Goal: Information Seeking & Learning: Learn about a topic

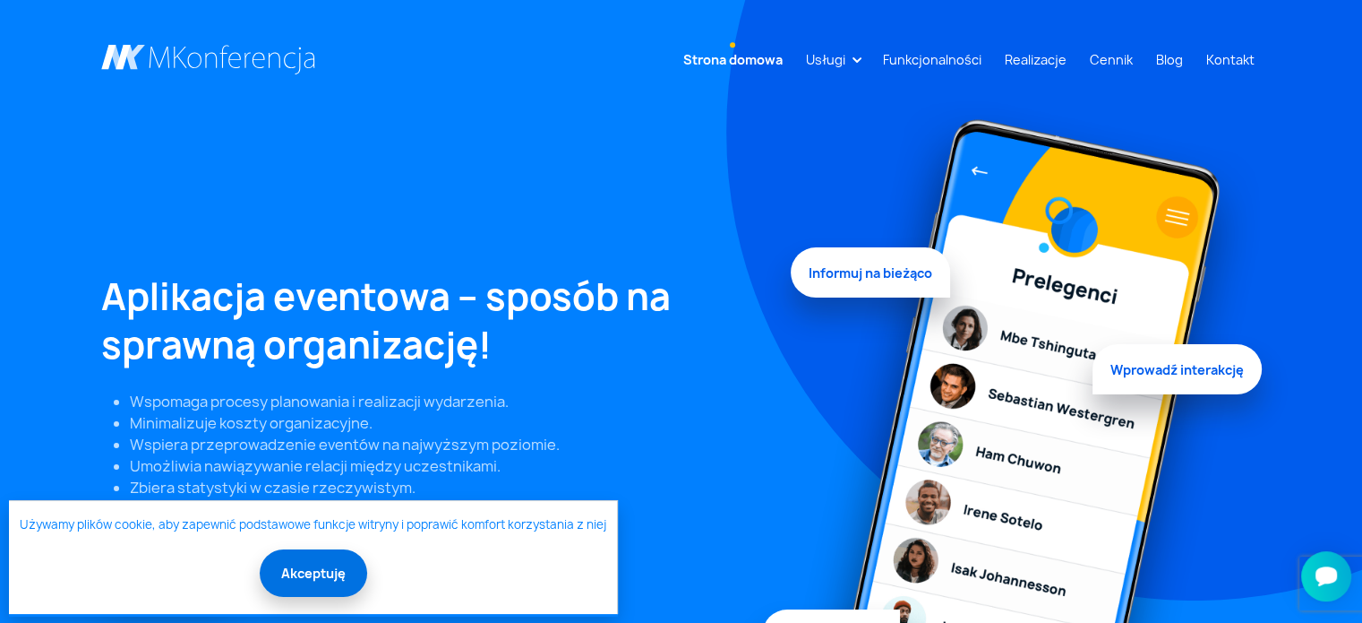
click at [310, 573] on button "Akceptuję" at bounding box center [313, 572] width 107 height 47
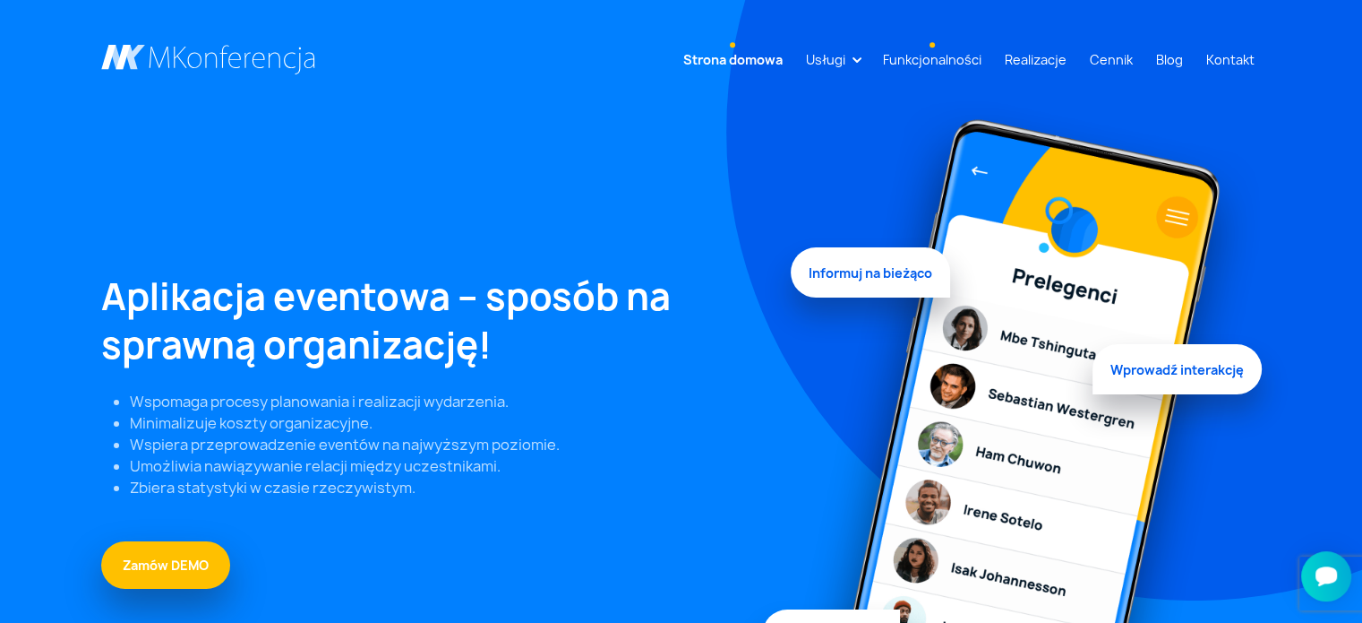
click at [941, 56] on link "Funkcjonalności" at bounding box center [932, 59] width 113 height 33
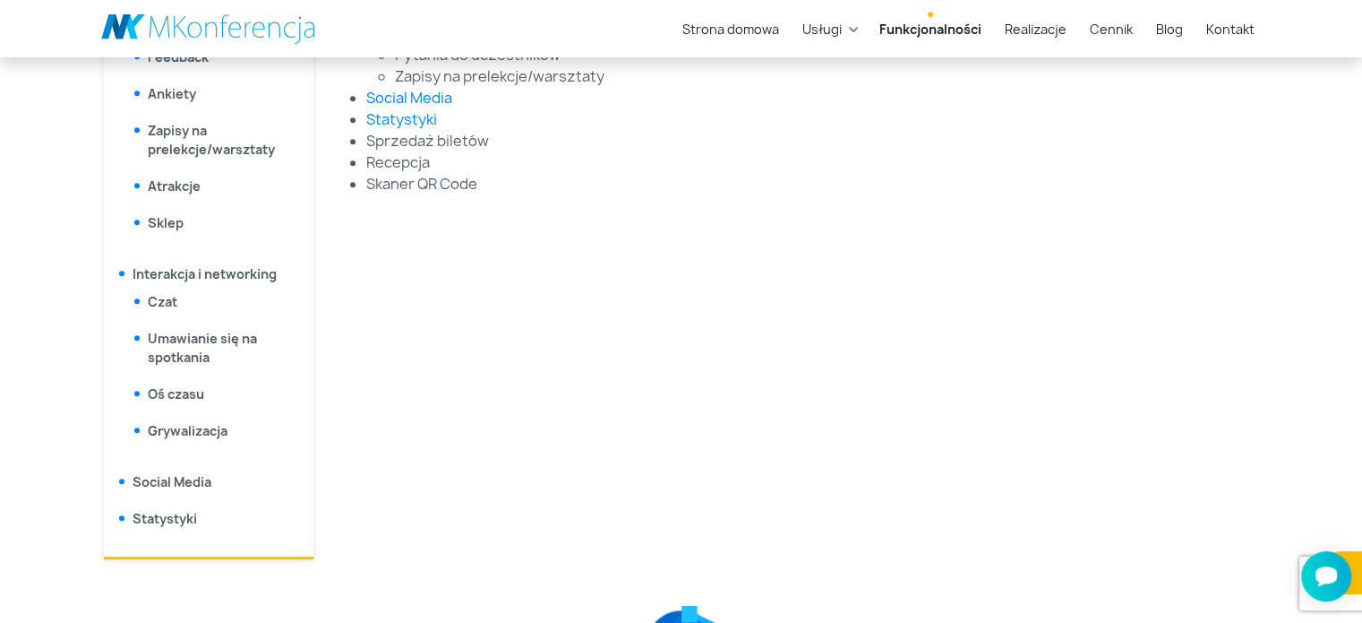
scroll to position [1075, 0]
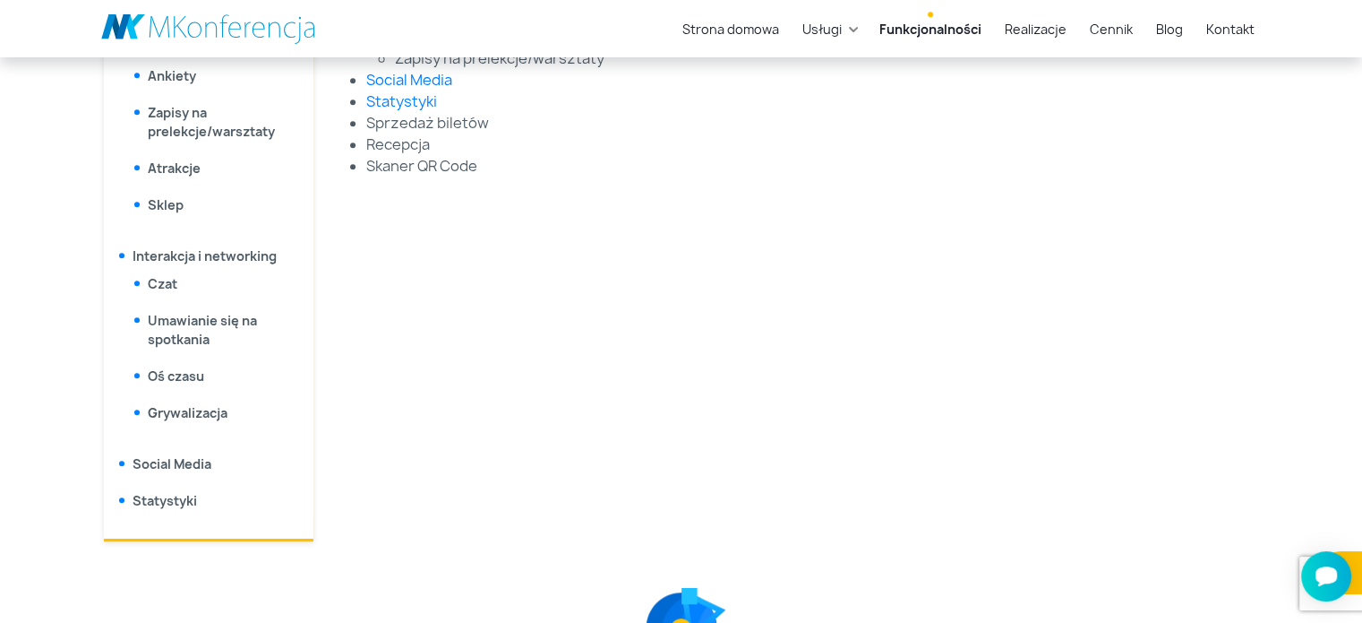
click at [171, 500] on link "Statystyki" at bounding box center [165, 500] width 64 height 17
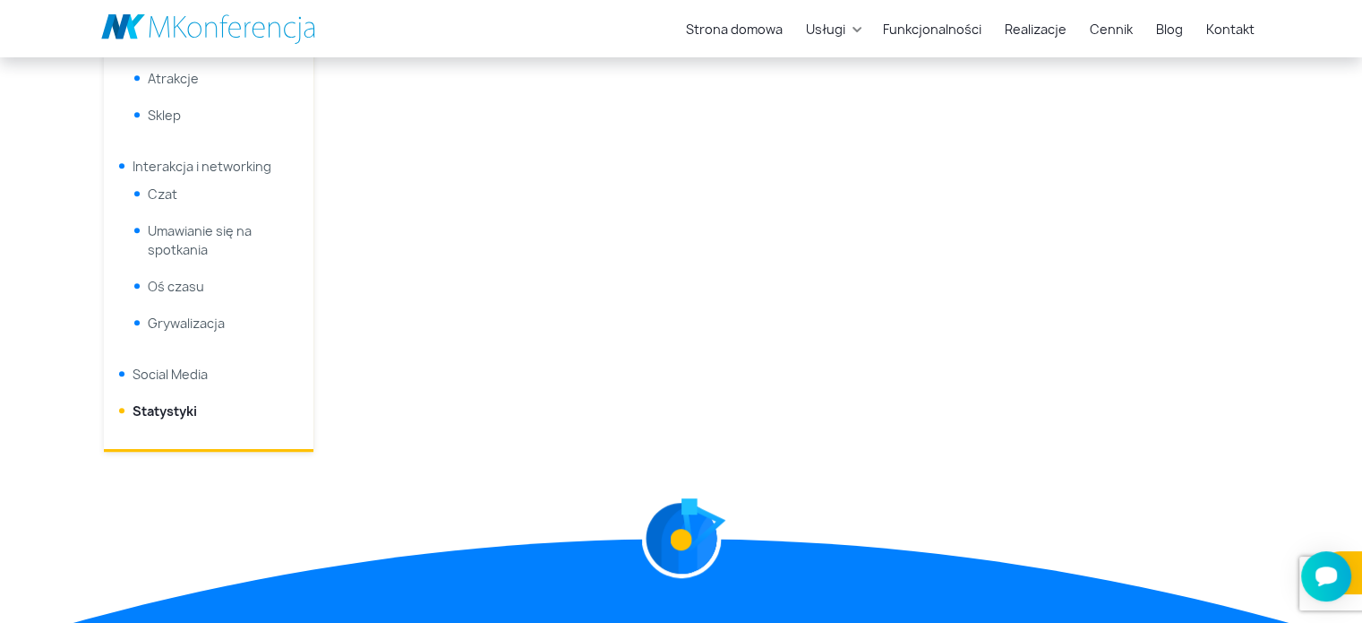
scroll to position [1164, 0]
click at [184, 373] on link "Social Media" at bounding box center [170, 373] width 75 height 17
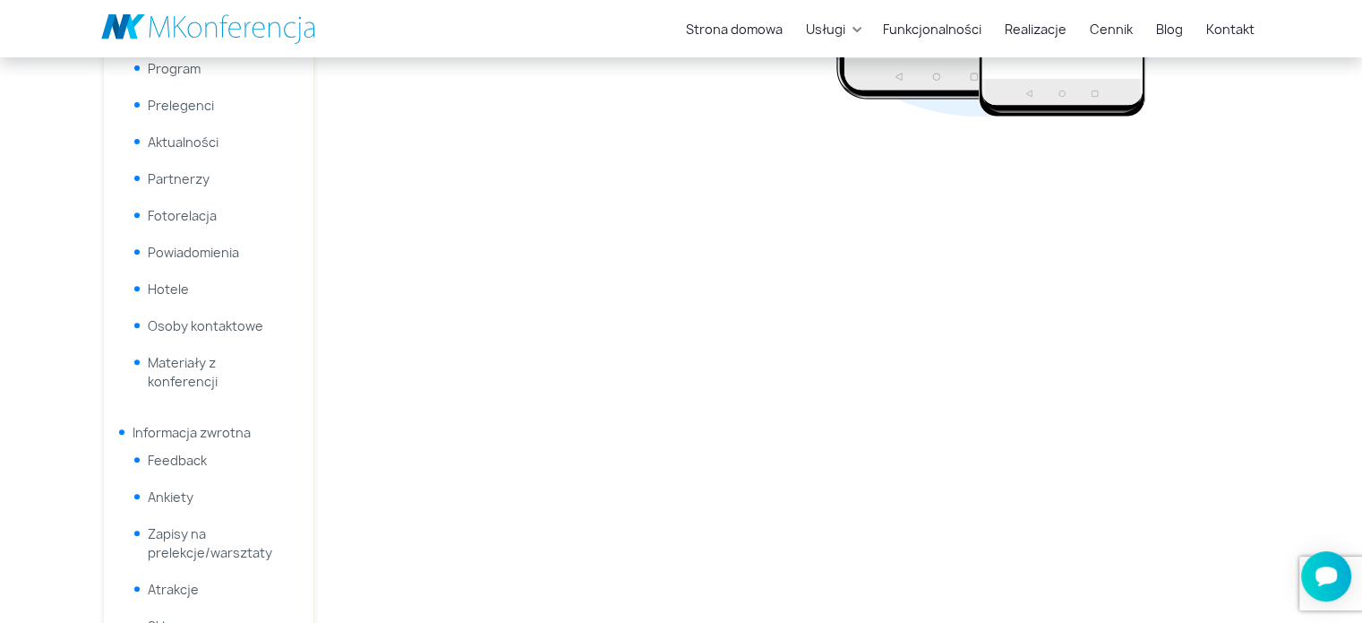
scroll to position [308, 0]
